Goal: Subscribe to service/newsletter

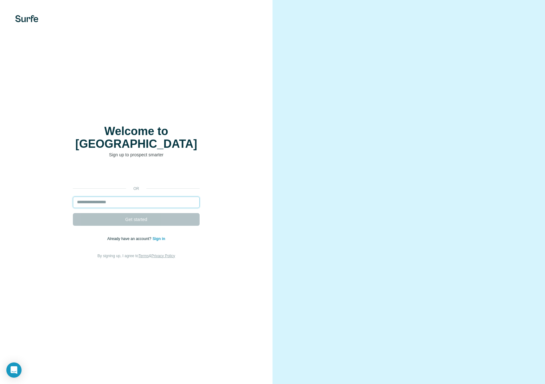
click at [120, 198] on input "email" at bounding box center [136, 201] width 127 height 11
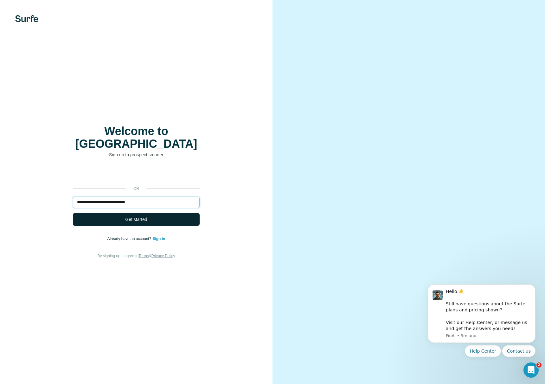
type input "**********"
click at [143, 216] on span "Get started" at bounding box center [136, 219] width 22 height 6
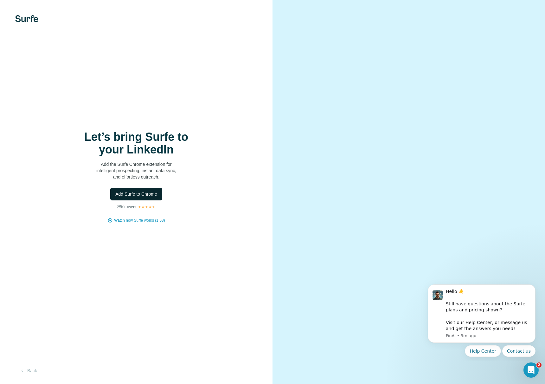
click at [143, 192] on span "Add Surfe to Chrome" at bounding box center [136, 194] width 42 height 6
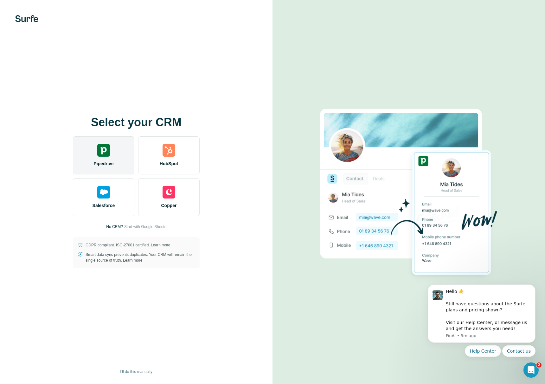
click at [115, 156] on div "Pipedrive" at bounding box center [103, 155] width 61 height 38
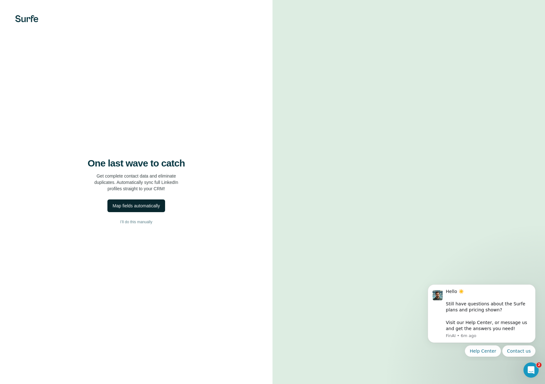
click at [139, 201] on button "Map fields automatically" at bounding box center [135, 205] width 57 height 13
